Goal: Complete application form

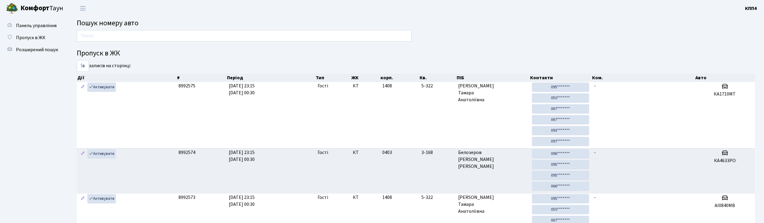
scroll to position [11, 0]
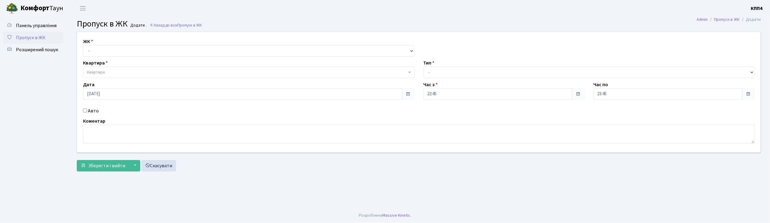
click at [86, 110] on input "Авто" at bounding box center [85, 110] width 4 height 4
checkbox input "true"
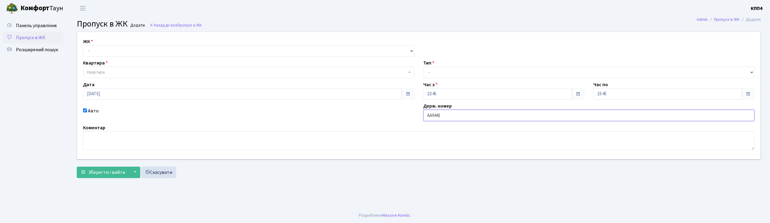
type input "АА9441"
click at [153, 52] on select "- КТ, вул. Регенераторна, 4 КТ2, просп. Соборності, 17 КТ3, вул. Березнева, 16 …" at bounding box center [248, 50] width 331 height 11
select select "271"
click at [83, 45] on select "- КТ, вул. Регенераторна, 4 КТ2, просп. Соборності, 17 КТ3, вул. Березнева, 16 …" at bounding box center [248, 50] width 331 height 11
select select
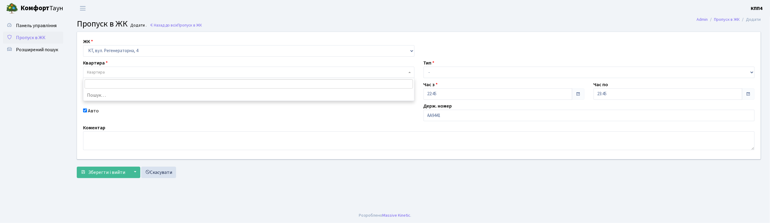
click at [148, 70] on span "Квартира" at bounding box center [247, 72] width 320 height 6
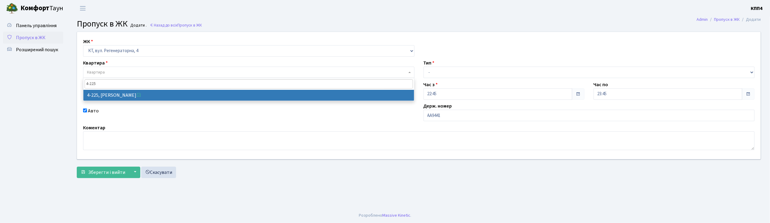
type input "4-225"
select select "1043"
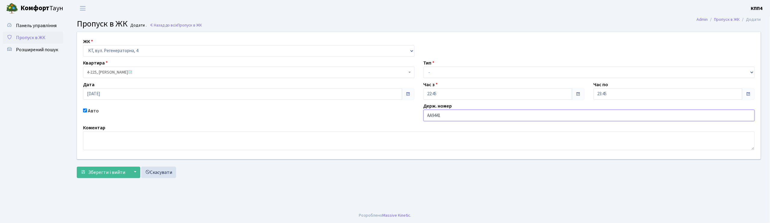
click at [449, 113] on input "АА9441" at bounding box center [589, 115] width 331 height 11
click at [444, 115] on input "АА9441" at bounding box center [589, 115] width 331 height 11
type input "АА9441YB"
click at [122, 93] on input "18.09.2025" at bounding box center [242, 93] width 319 height 11
click at [127, 64] on td "19" at bounding box center [125, 63] width 9 height 9
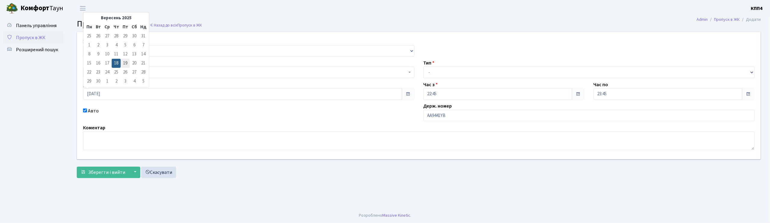
type input "[DATE]"
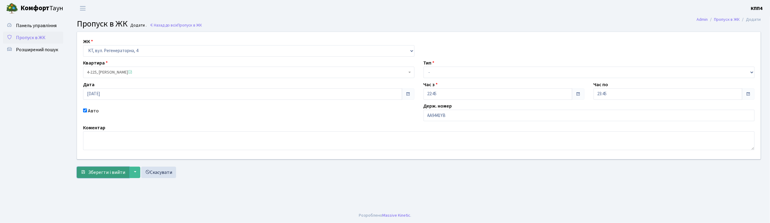
click at [101, 169] on span "Зберегти і вийти" at bounding box center [106, 172] width 37 height 7
click at [435, 74] on select "- Доставка Таксі Гості Сервіс" at bounding box center [589, 72] width 331 height 11
select select "2"
click at [424, 67] on select "- Доставка Таксі Гості Сервіс" at bounding box center [589, 72] width 331 height 11
click at [116, 167] on button "Зберегти і вийти" at bounding box center [103, 171] width 52 height 11
